Goal: Find specific page/section: Find specific page/section

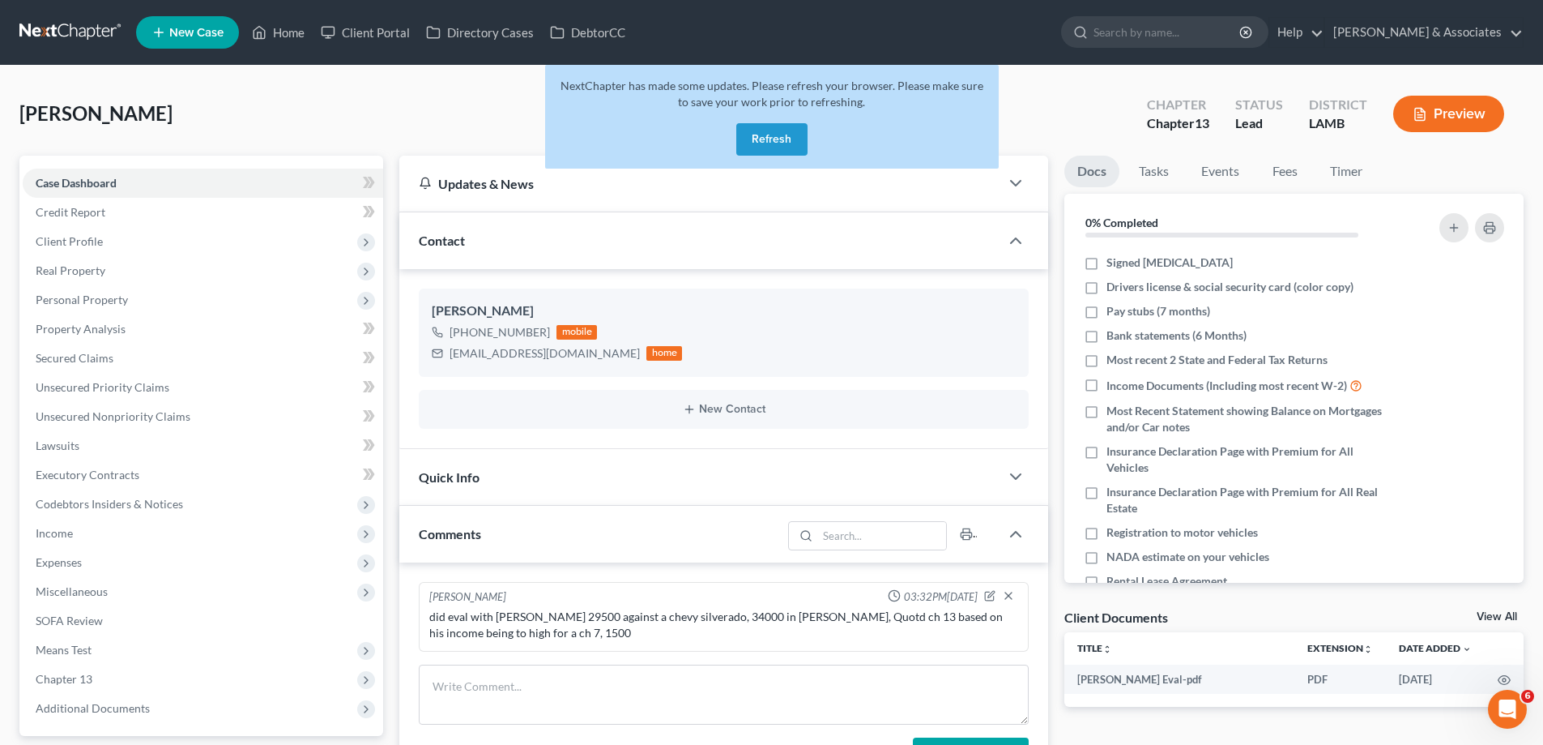
click at [782, 126] on button "Refresh" at bounding box center [771, 139] width 71 height 32
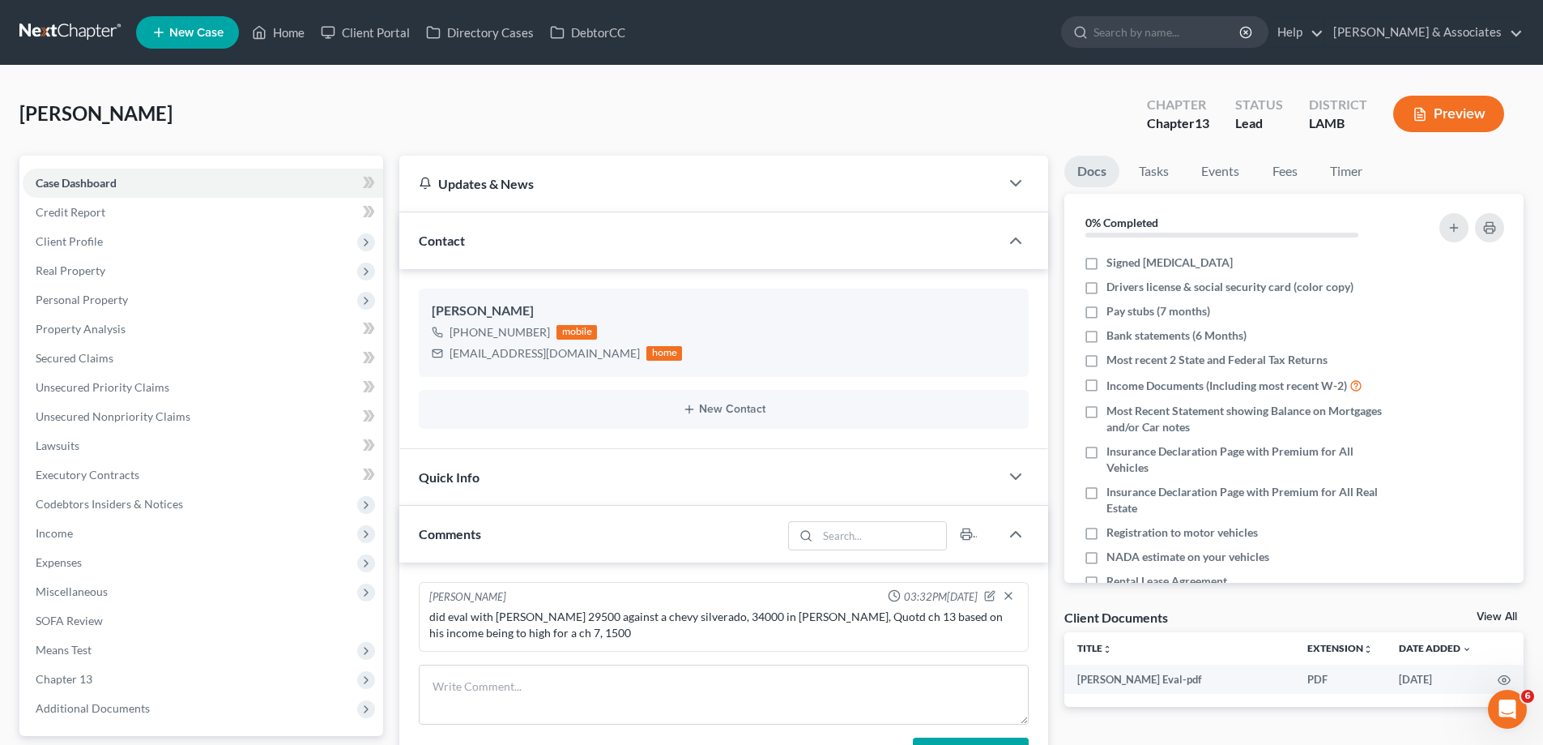
click at [65, 32] on link at bounding box center [71, 32] width 104 height 29
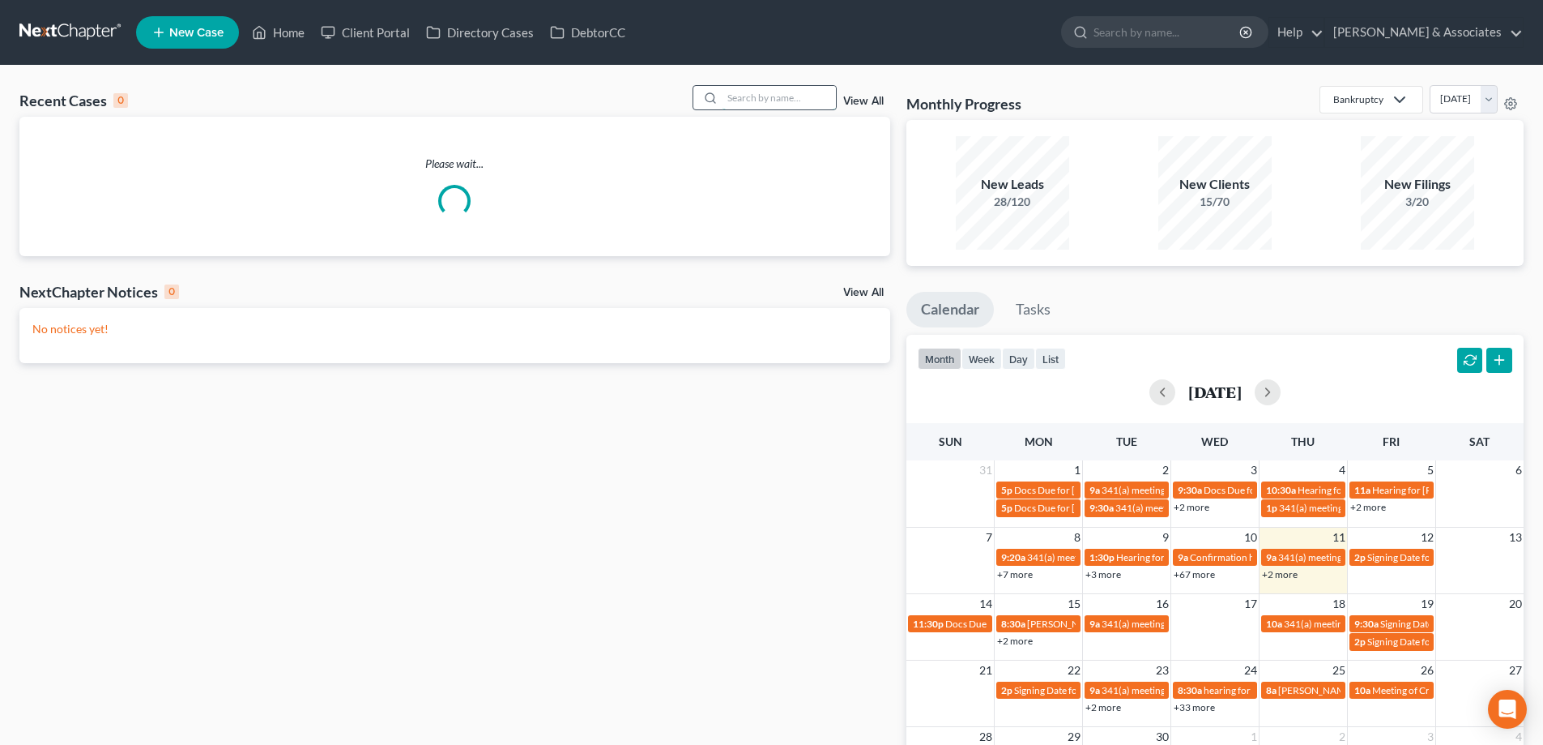
click at [758, 96] on input "search" at bounding box center [779, 97] width 113 height 23
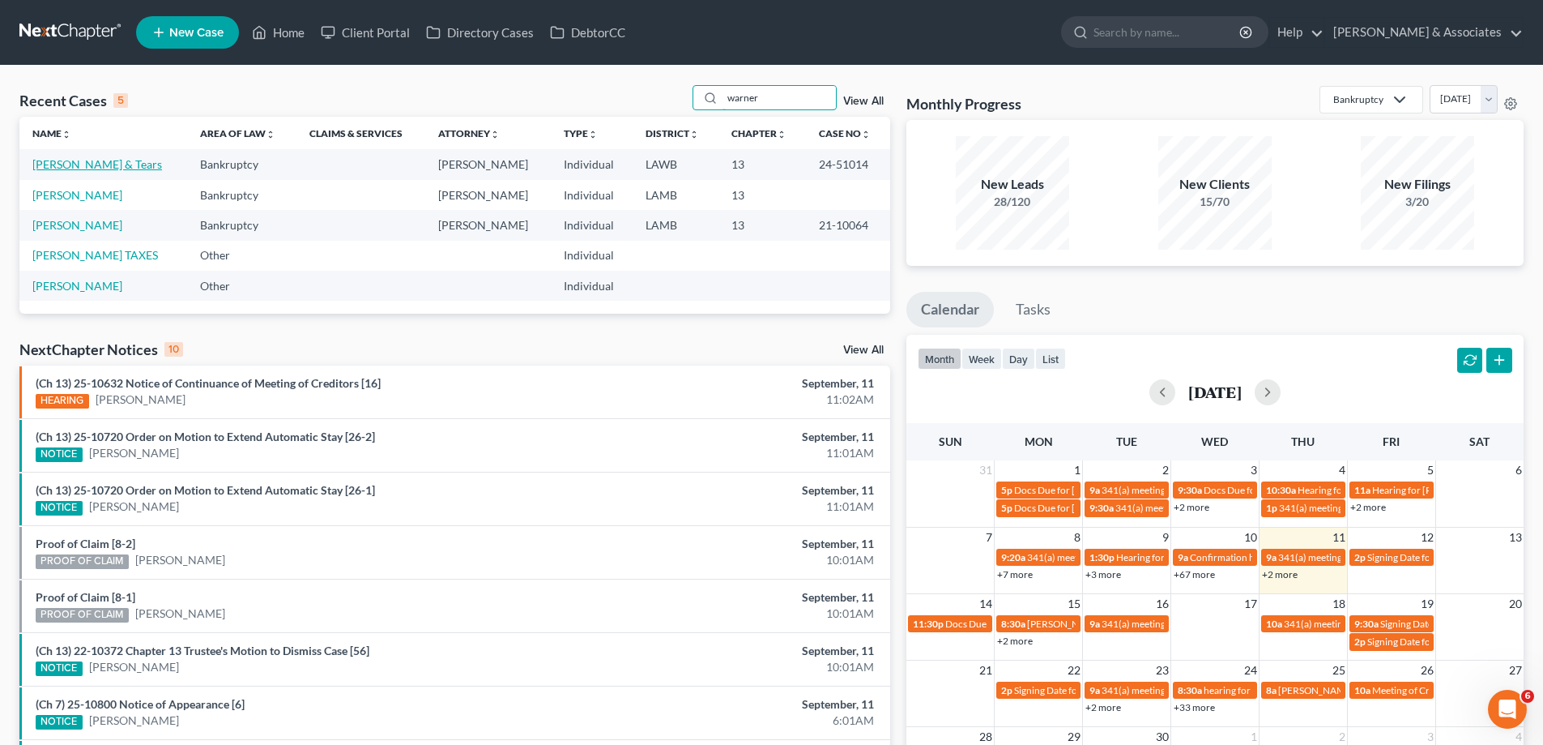
type input "warner"
click at [128, 160] on link "[PERSON_NAME] & Tears" at bounding box center [97, 164] width 130 height 14
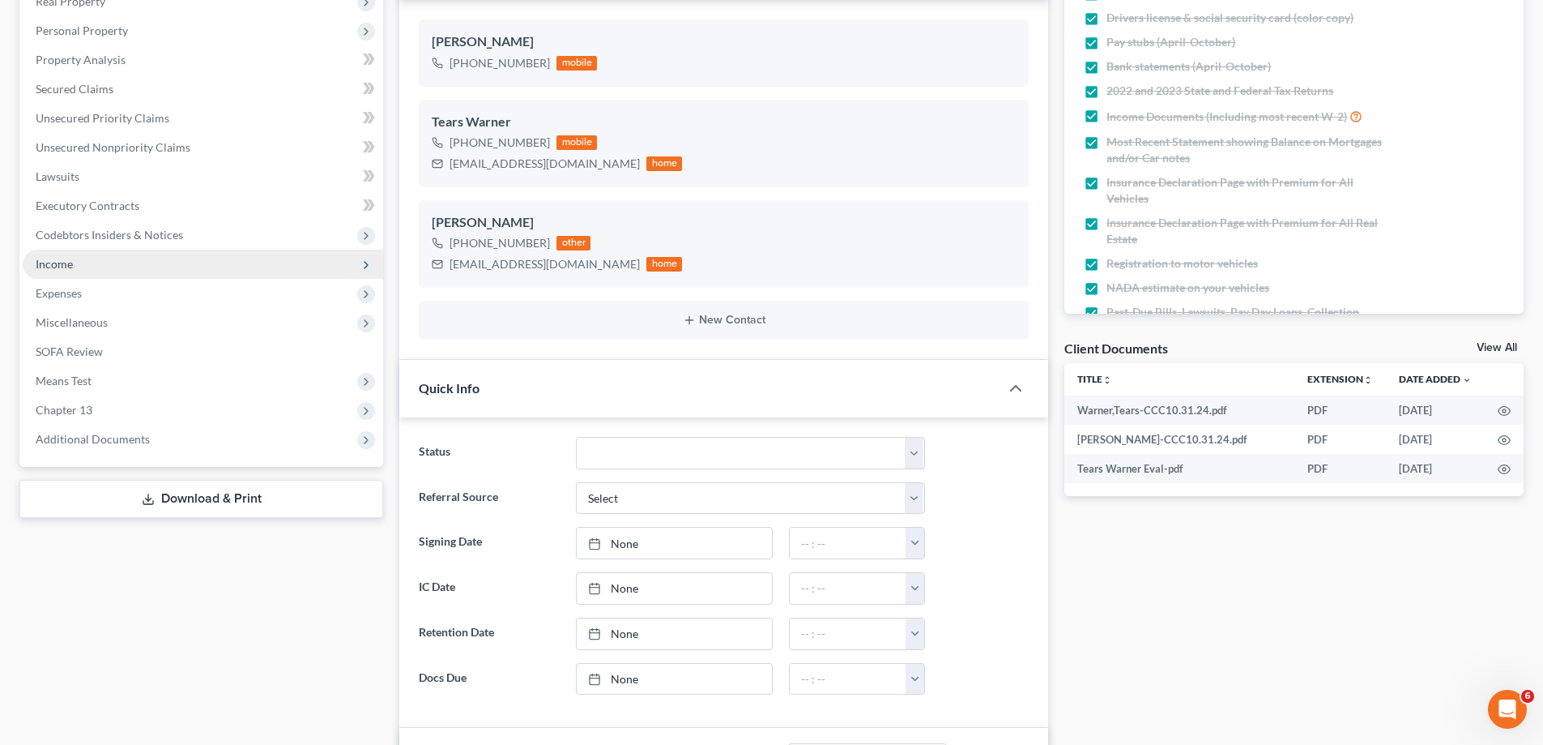
scroll to position [162, 0]
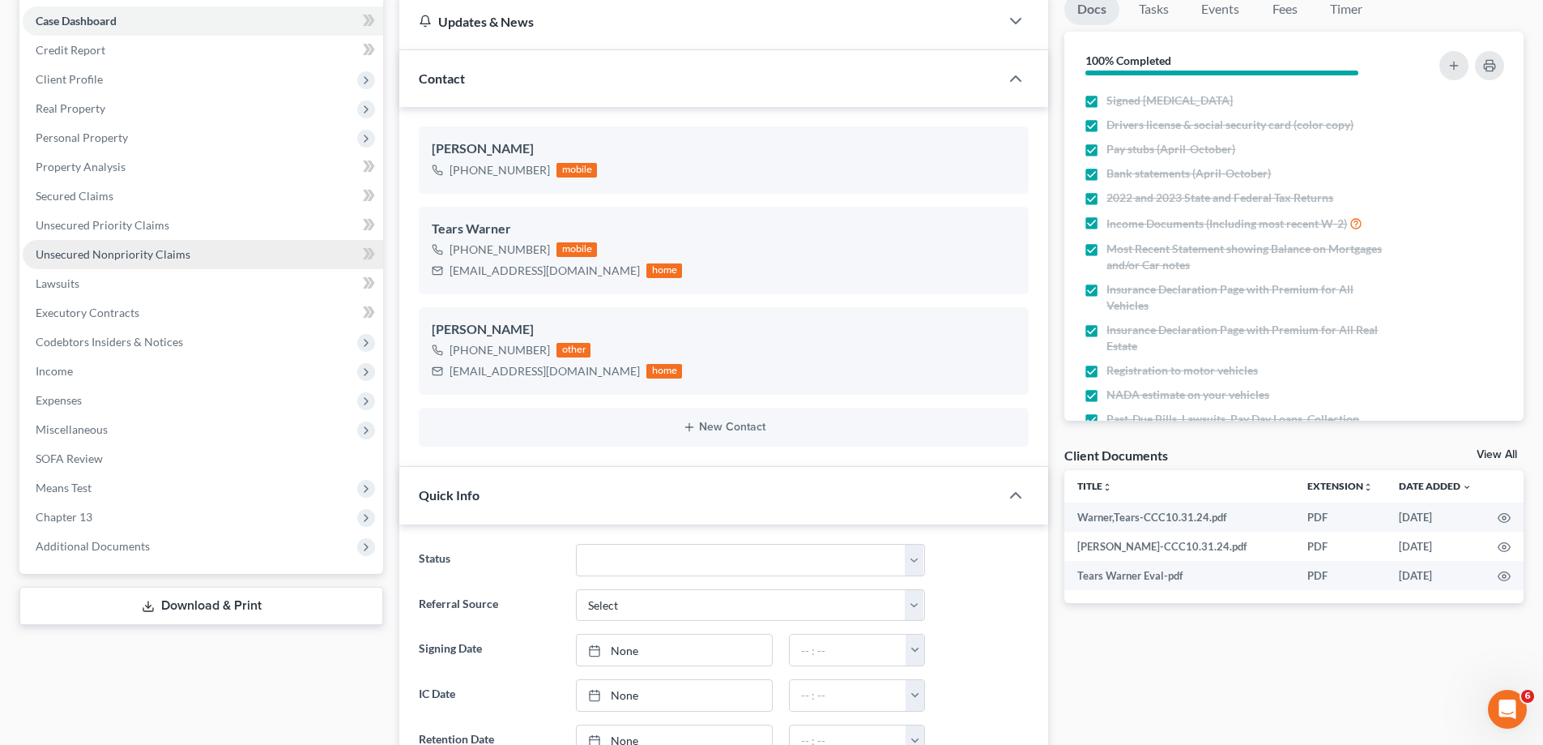
click at [87, 253] on span "Unsecured Nonpriority Claims" at bounding box center [113, 254] width 155 height 14
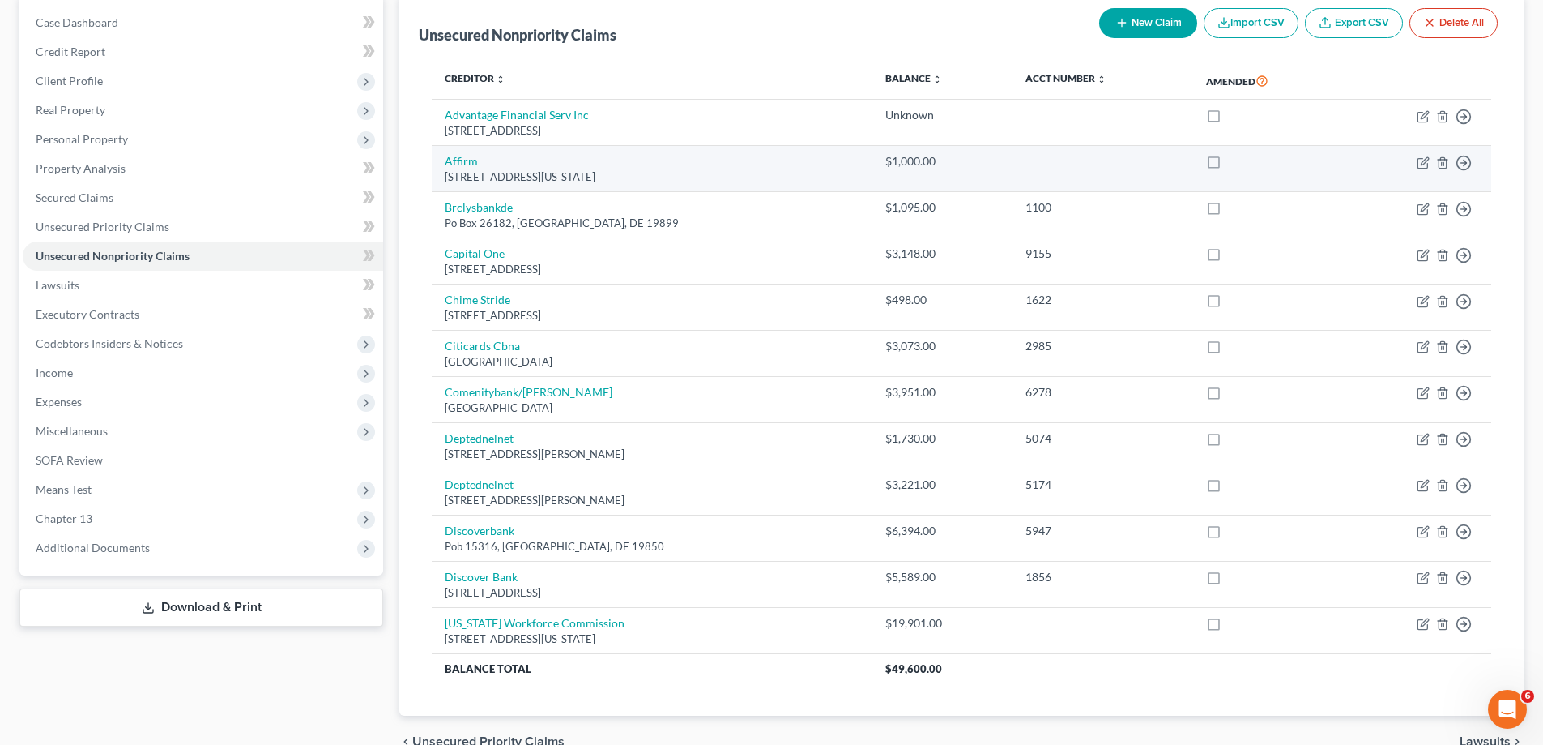
scroll to position [162, 0]
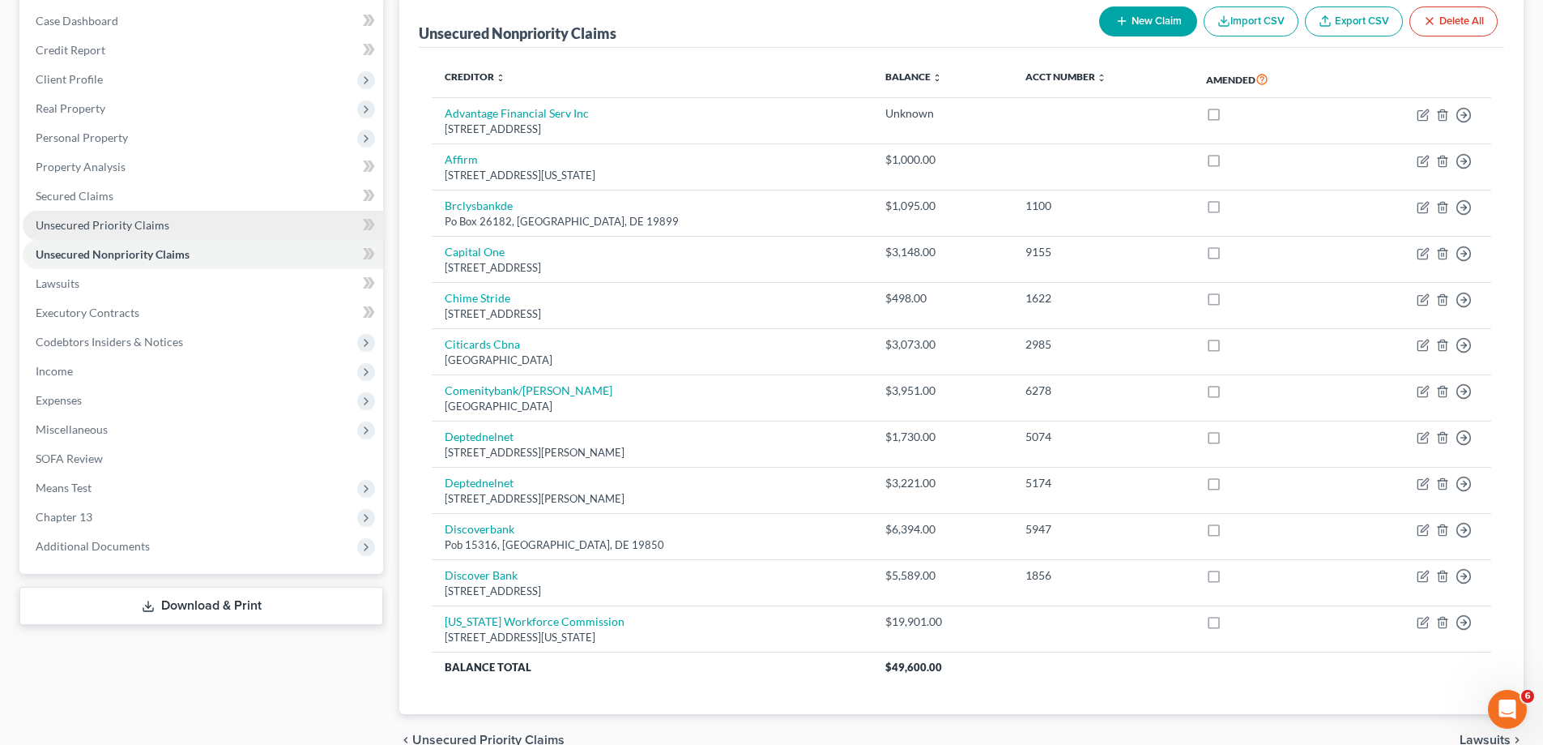
click at [126, 228] on span "Unsecured Priority Claims" at bounding box center [103, 225] width 134 height 14
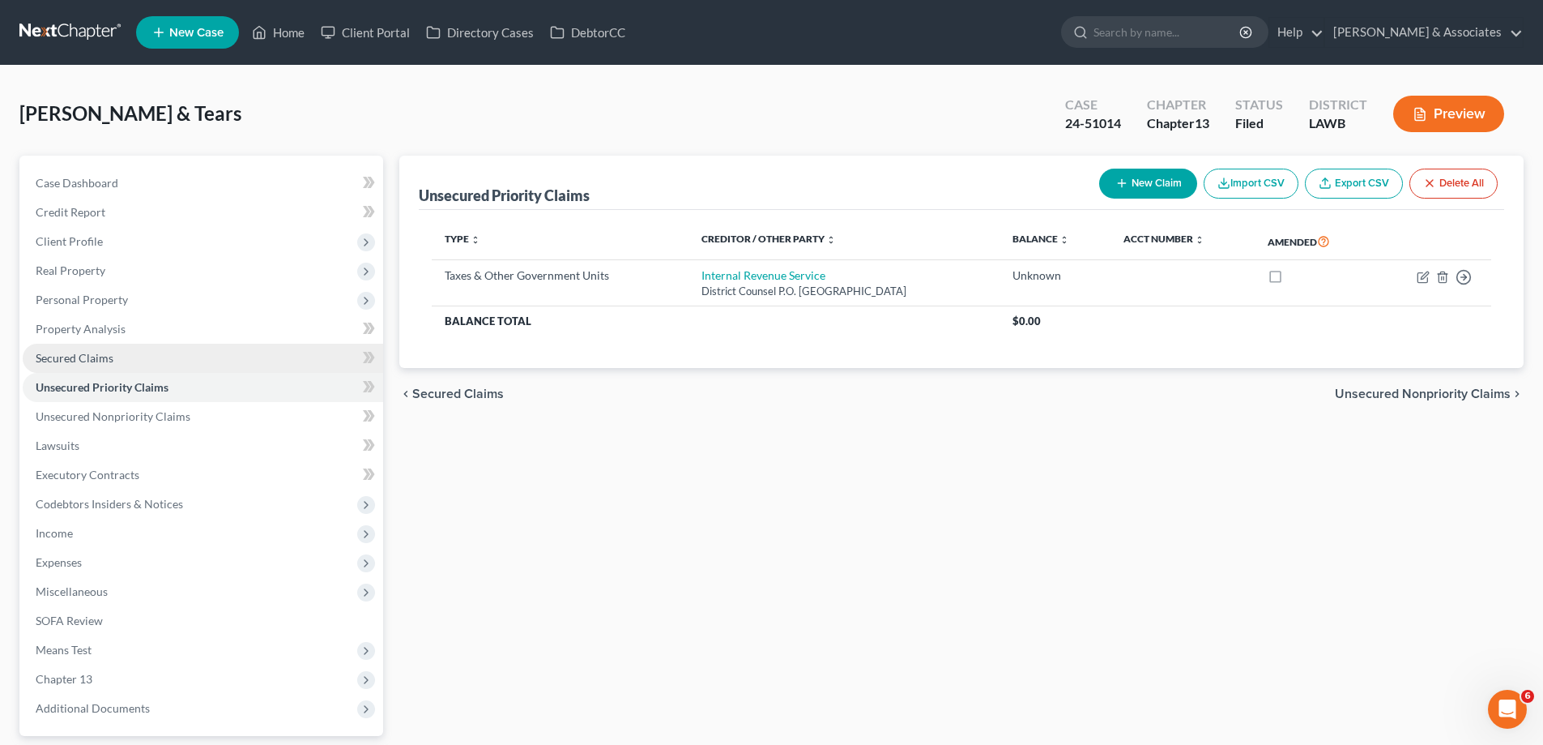
click at [80, 352] on span "Secured Claims" at bounding box center [75, 358] width 78 height 14
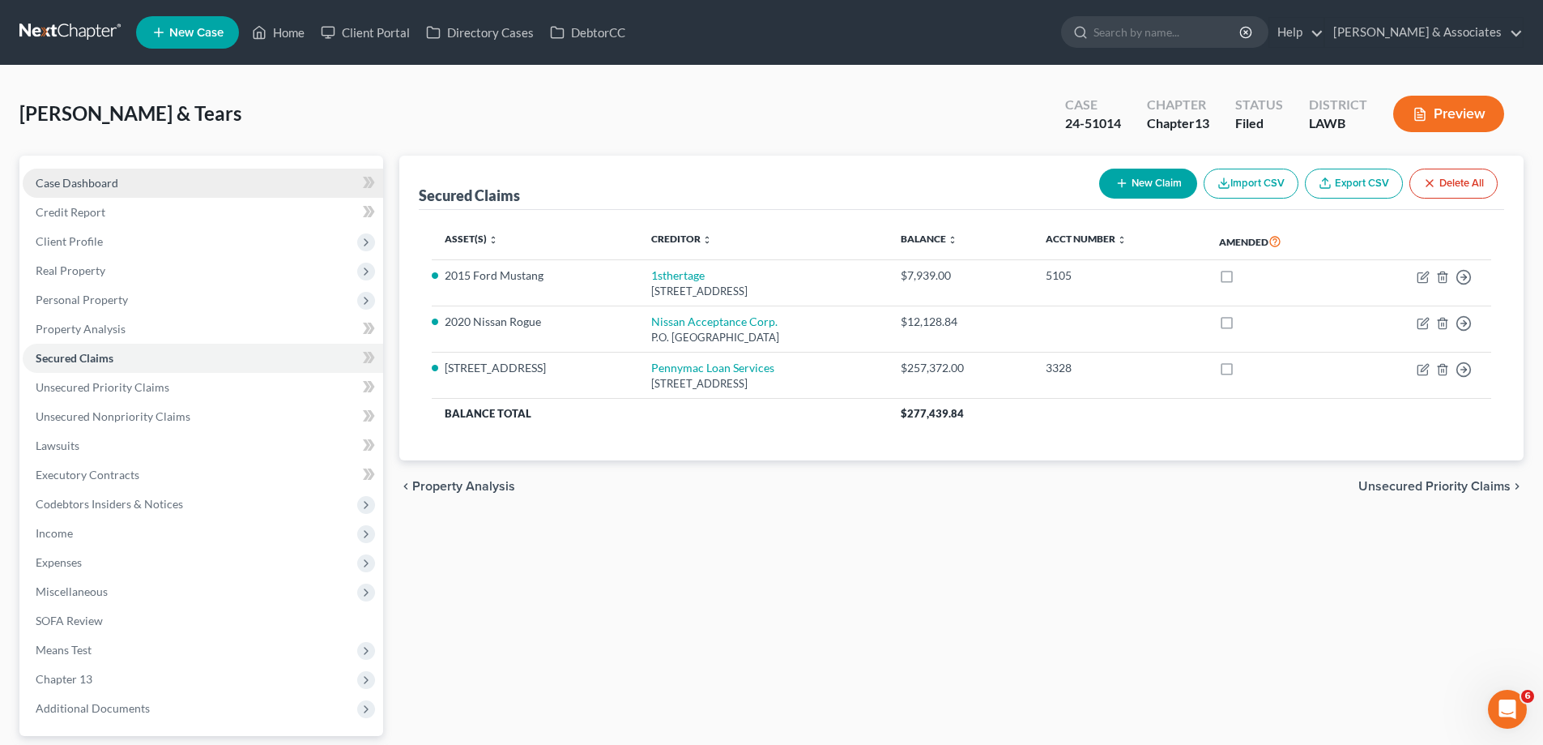
drag, startPoint x: 82, startPoint y: 167, endPoint x: 74, endPoint y: 192, distance: 26.4
click at [82, 167] on div "Case Dashboard Payments Invoices Payments Payments Credit Report Client Profile…" at bounding box center [201, 446] width 364 height 580
click at [73, 192] on link "Case Dashboard" at bounding box center [203, 183] width 361 height 29
select select "8"
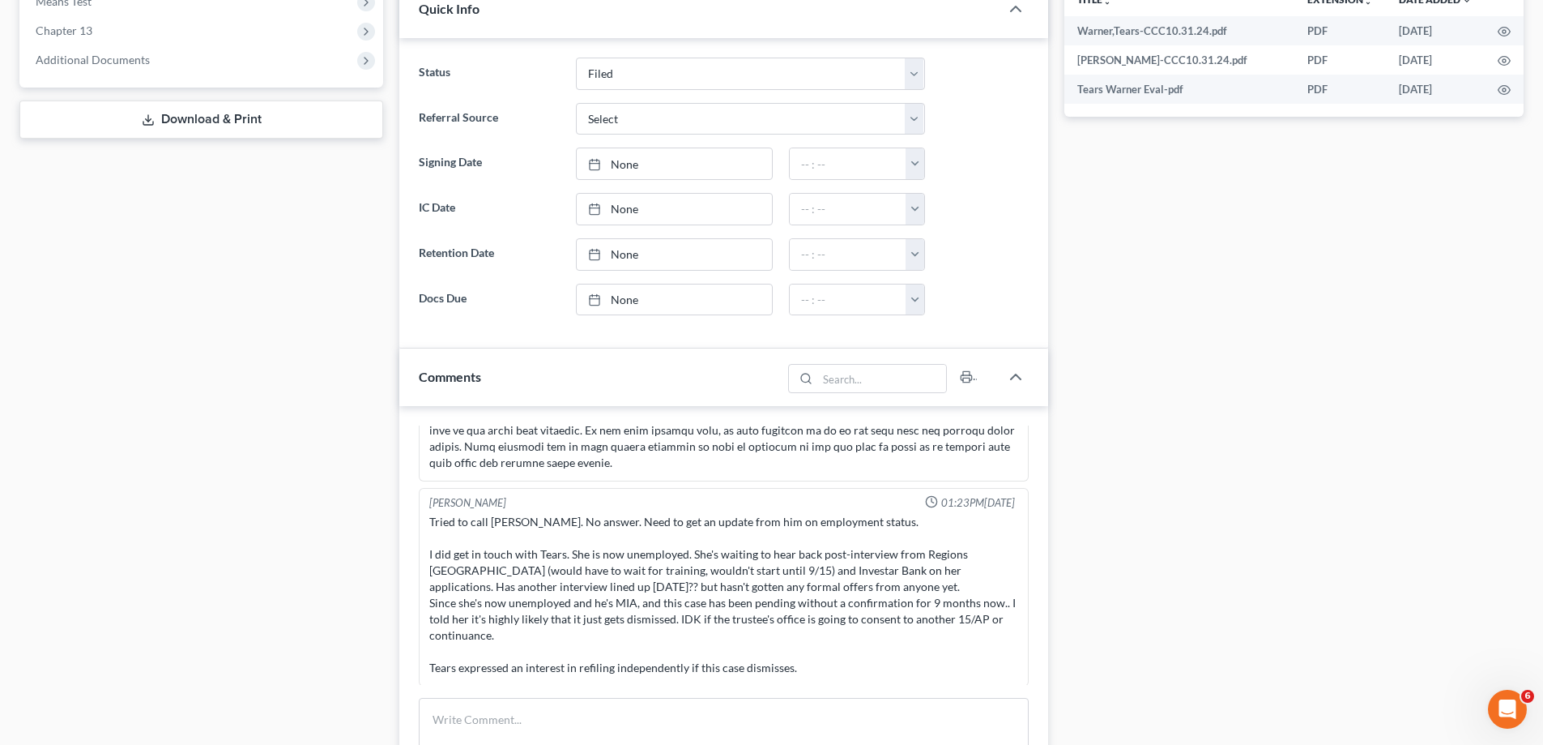
scroll to position [3948, 0]
